Goal: Information Seeking & Learning: Learn about a topic

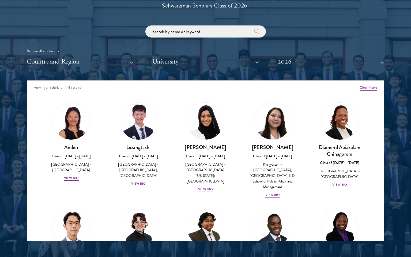
scroll to position [632, 0]
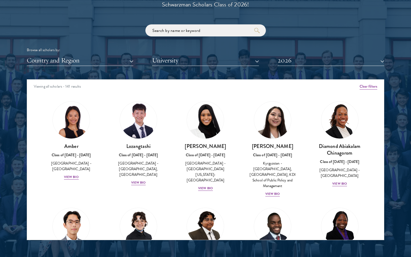
click at [59, 58] on button "Country and Region" at bounding box center [80, 60] width 107 height 11
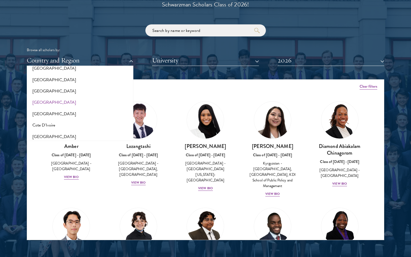
scroll to position [181, 0]
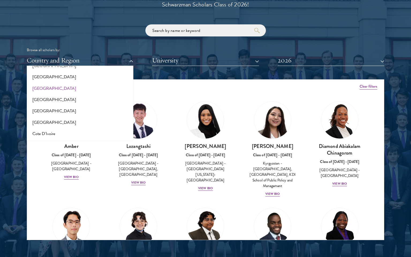
click at [53, 86] on button "[GEOGRAPHIC_DATA]" at bounding box center [79, 88] width 103 height 11
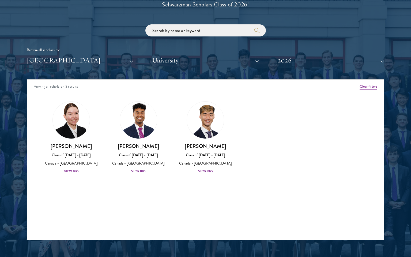
click at [75, 172] on div "Maria Edison Class of 2025 - 2026 Canada - McMaster University View Bio" at bounding box center [71, 159] width 57 height 32
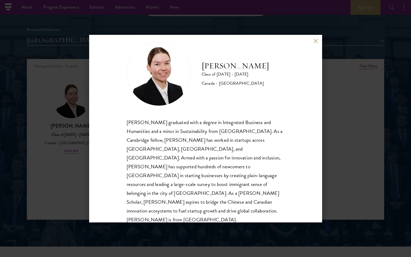
scroll to position [629, 0]
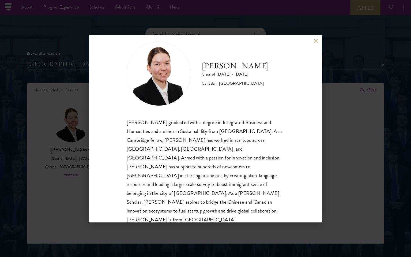
click at [218, 65] on h2 "[PERSON_NAME]" at bounding box center [236, 66] width 68 height 11
copy div "[PERSON_NAME]"
click at [316, 42] on button at bounding box center [316, 41] width 5 height 5
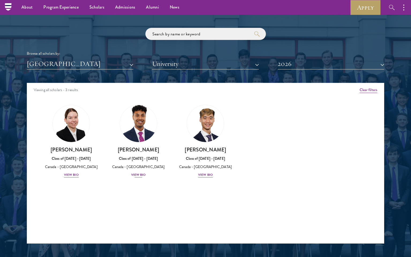
click at [143, 170] on div "Mahir Hamid Class of 2025 - 2026 Canada - Queen's University View Bio" at bounding box center [138, 162] width 57 height 32
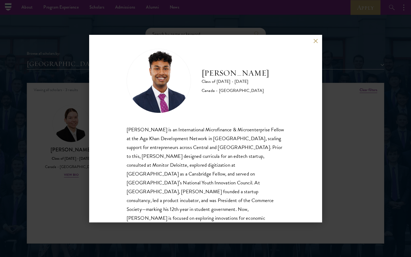
scroll to position [9, 0]
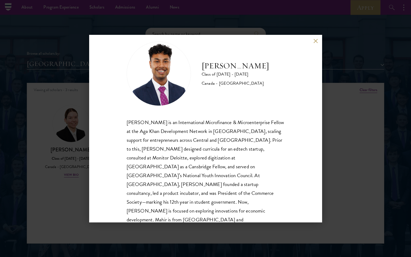
click at [317, 42] on button at bounding box center [316, 41] width 5 height 5
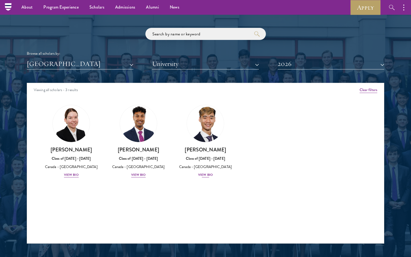
click at [203, 173] on div "View Bio" at bounding box center [205, 174] width 15 height 5
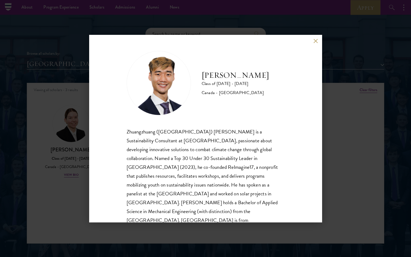
click at [313, 40] on div "Jordan Lin Class of 2025 - 2026 Canada - University of Waterloo Zhuangzhuang (J…" at bounding box center [205, 129] width 233 height 188
click at [316, 39] on button at bounding box center [316, 41] width 5 height 5
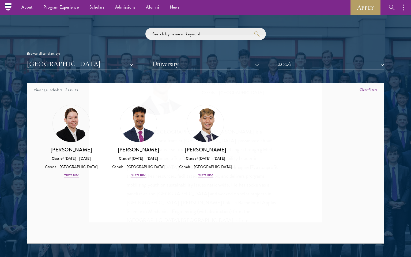
click at [319, 62] on button "2026" at bounding box center [331, 63] width 107 height 11
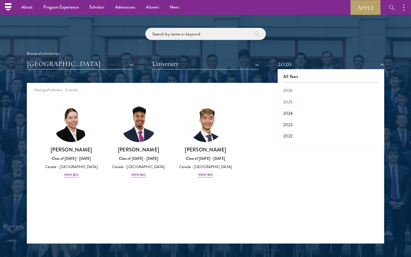
click at [296, 100] on button "2025" at bounding box center [331, 101] width 103 height 11
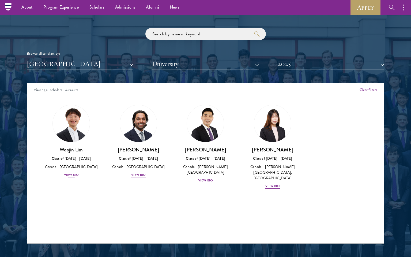
click at [68, 174] on div "View Bio" at bounding box center [71, 174] width 15 height 5
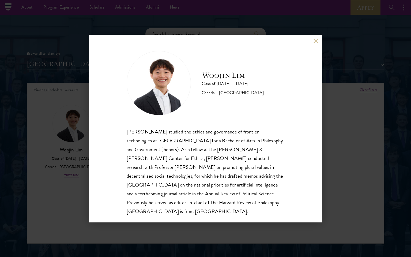
click at [238, 77] on h2 "Woojin Lim" at bounding box center [233, 75] width 62 height 11
copy div "Woojin Lim"
click at [318, 41] on button at bounding box center [316, 41] width 5 height 5
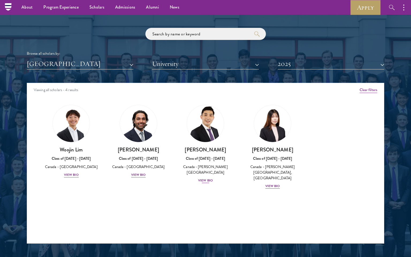
click at [207, 178] on div "View Bio" at bounding box center [205, 180] width 15 height 5
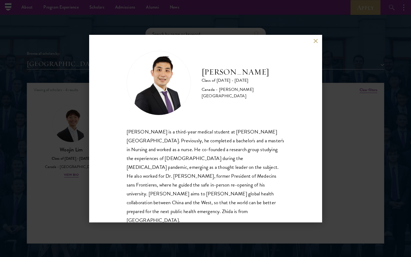
click at [314, 40] on div "Zhida Shang Class of 2024 - 2025 Canada - McGill University Zhida Shang is a th…" at bounding box center [205, 129] width 233 height 188
click at [315, 41] on button at bounding box center [316, 41] width 5 height 5
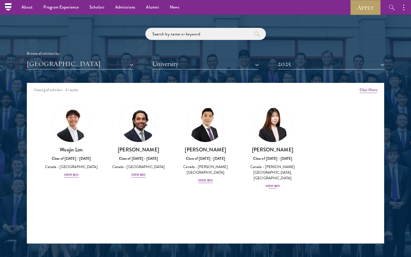
click at [278, 184] on div "View Bio" at bounding box center [273, 186] width 15 height 5
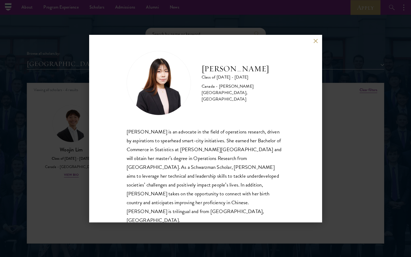
click at [315, 41] on button at bounding box center [316, 41] width 5 height 5
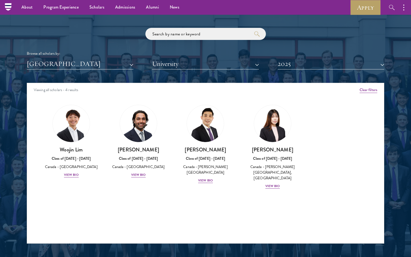
click at [329, 64] on button "2025" at bounding box center [331, 63] width 107 height 11
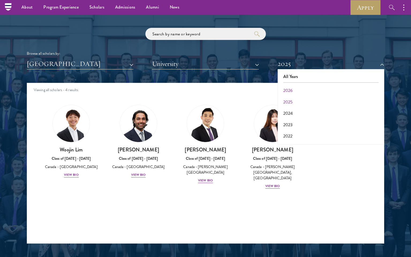
click at [295, 103] on button "2025" at bounding box center [331, 101] width 103 height 11
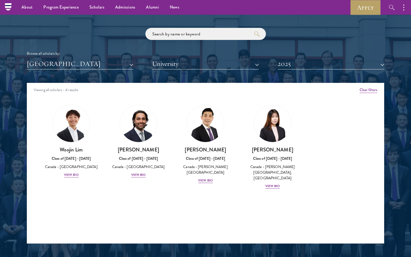
click at [296, 59] on button "2025" at bounding box center [331, 63] width 107 height 11
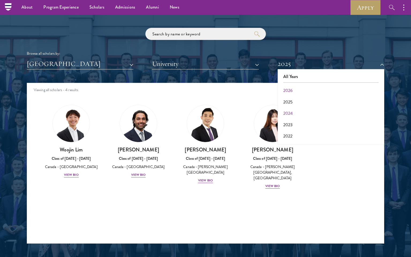
click at [291, 109] on button "2024" at bounding box center [331, 113] width 103 height 11
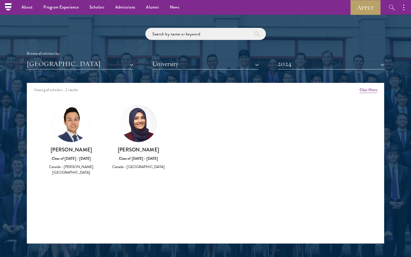
click at [324, 65] on button "2024" at bounding box center [331, 63] width 107 height 11
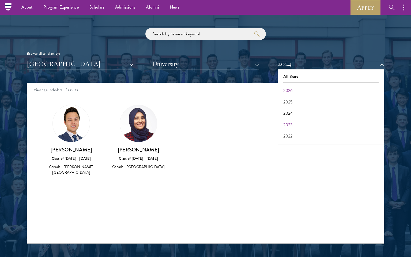
click at [297, 124] on button "2023" at bounding box center [331, 124] width 103 height 11
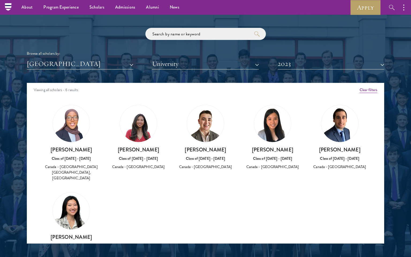
click at [140, 120] on img at bounding box center [138, 123] width 37 height 37
click at [137, 148] on h3 "[PERSON_NAME]" at bounding box center [138, 149] width 57 height 7
copy div "[PERSON_NAME]"
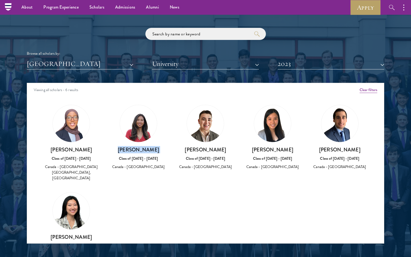
scroll to position [6, 0]
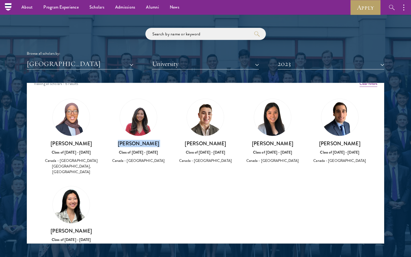
click at [112, 62] on button "[GEOGRAPHIC_DATA]" at bounding box center [80, 63] width 107 height 11
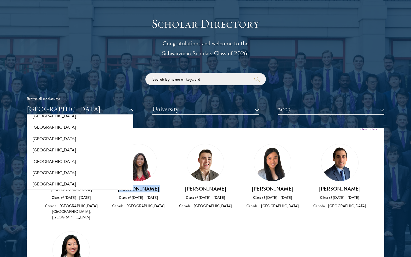
scroll to position [0, 0]
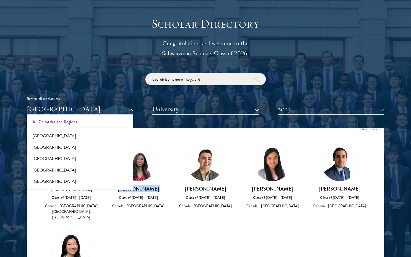
click at [56, 123] on button "All Countries and Regions" at bounding box center [79, 121] width 103 height 11
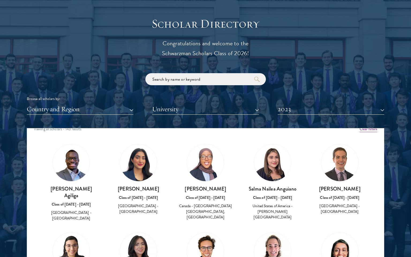
click at [163, 110] on button "University" at bounding box center [205, 109] width 107 height 11
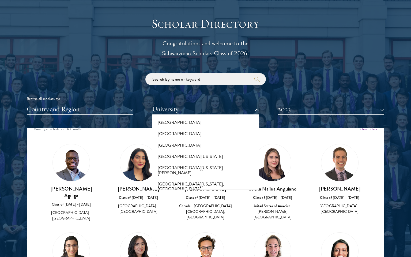
scroll to position [4040, 0]
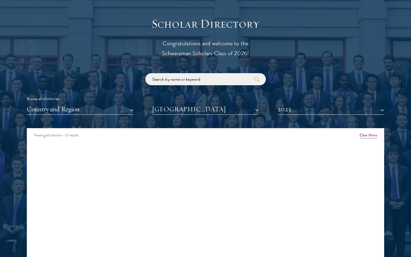
click at [306, 111] on button "2023" at bounding box center [331, 109] width 107 height 11
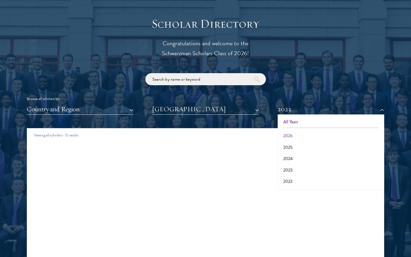
click at [303, 122] on button "All Years" at bounding box center [331, 121] width 103 height 11
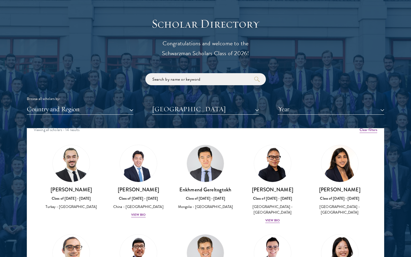
scroll to position [31, 0]
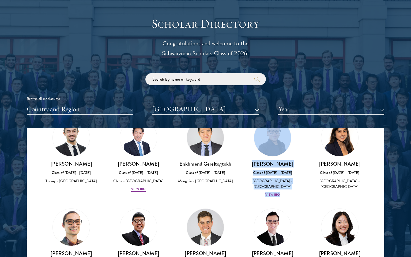
click at [301, 192] on div "Maxime Kpangbai Class of 2025 - 2026 United States of America - University of C…" at bounding box center [272, 159] width 67 height 90
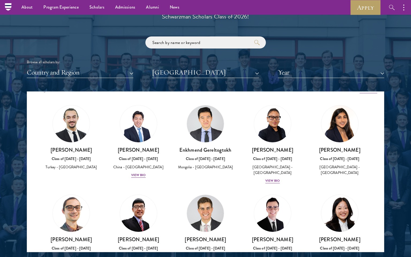
scroll to position [67, 0]
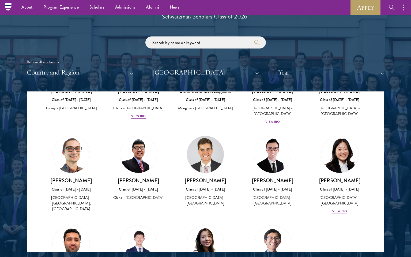
click at [204, 180] on h3 "[PERSON_NAME]" at bounding box center [205, 180] width 57 height 7
copy div "[PERSON_NAME]"
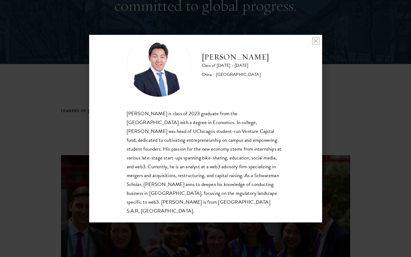
scroll to position [150, 0]
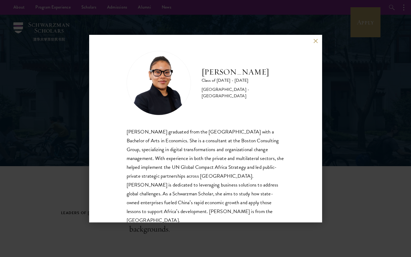
click at [253, 74] on h2 "[PERSON_NAME]" at bounding box center [243, 72] width 83 height 11
copy div "[PERSON_NAME]"
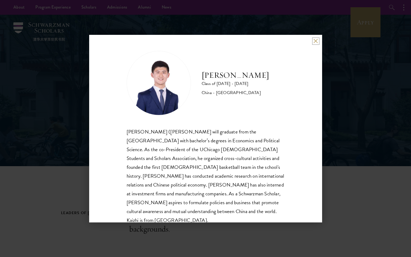
scroll to position [1, 0]
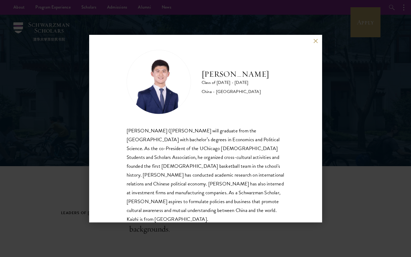
click at [239, 75] on h2 "[PERSON_NAME]" at bounding box center [236, 74] width 68 height 11
copy div "[PERSON_NAME]"
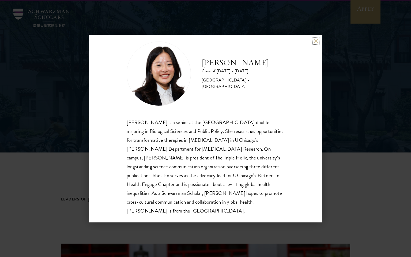
scroll to position [29, 0]
